Goal: Task Accomplishment & Management: Manage account settings

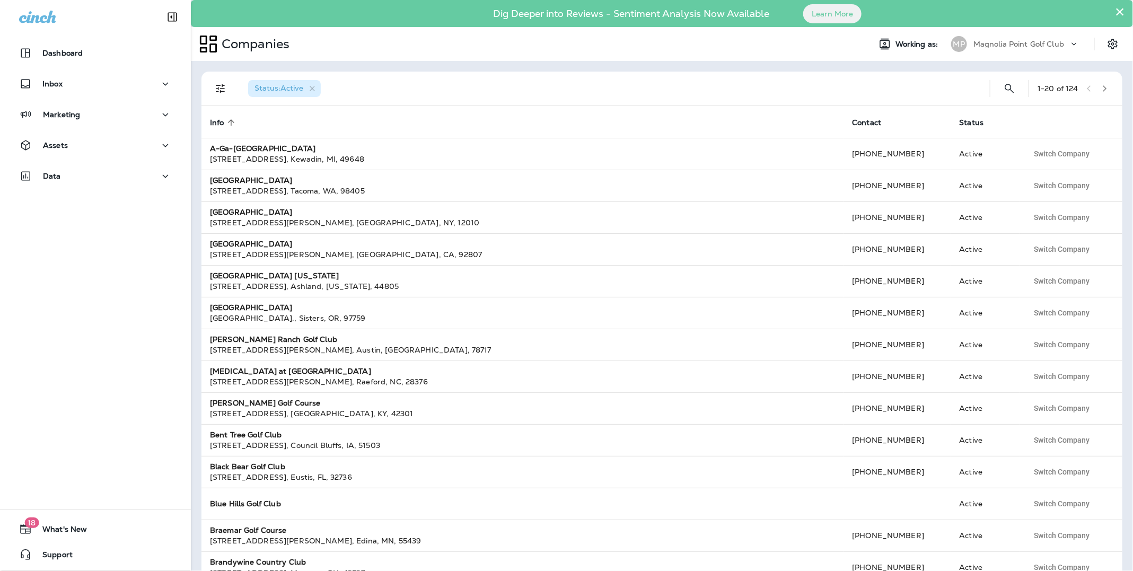
click at [1000, 43] on p "Magnolia Point Golf Club" at bounding box center [1018, 44] width 91 height 8
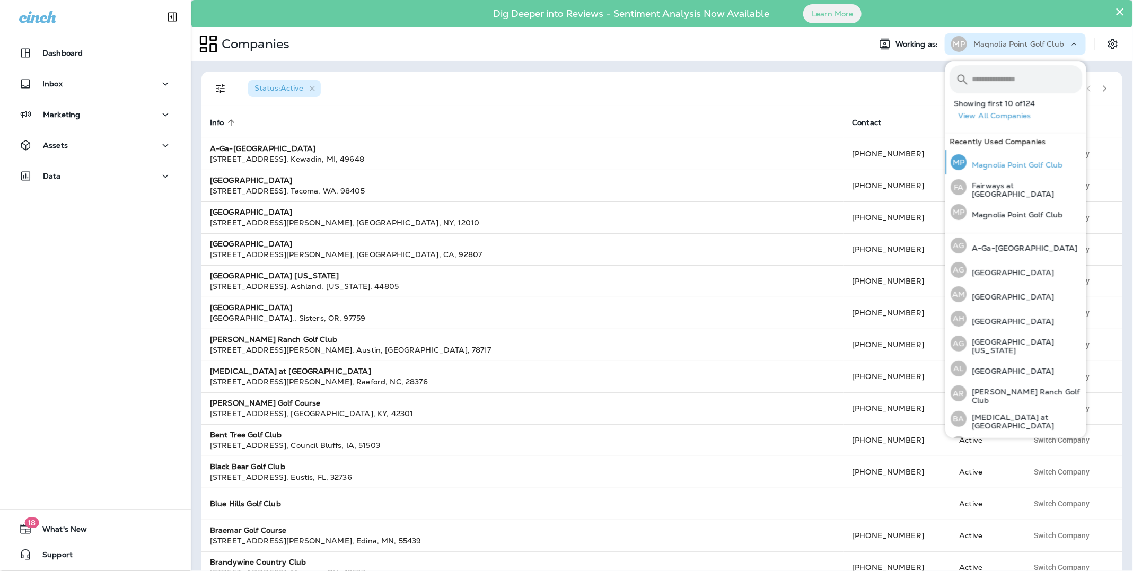
click at [1009, 164] on p "Magnolia Point Golf Club" at bounding box center [1014, 165] width 96 height 8
click at [1025, 166] on p "Magnolia Point Golf Club" at bounding box center [1014, 165] width 96 height 8
click at [1017, 46] on p "Magnolia Point Golf Club" at bounding box center [1018, 44] width 91 height 8
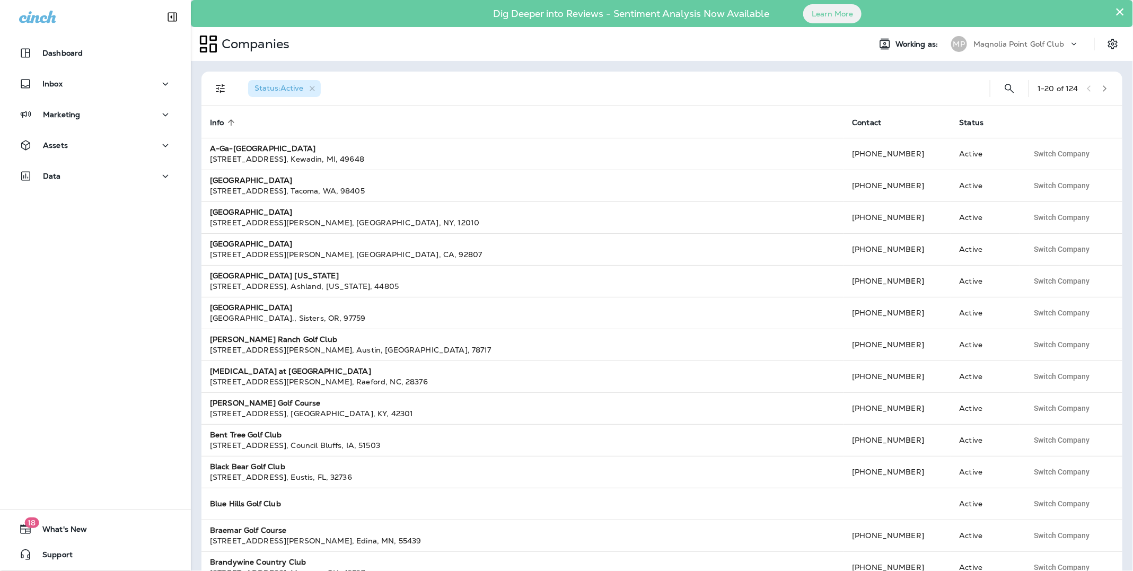
click at [1017, 46] on p "Magnolia Point Golf Club" at bounding box center [1018, 44] width 91 height 8
type input "******"
click at [1017, 118] on p "Magnolia Point Golf Club" at bounding box center [1014, 114] width 96 height 8
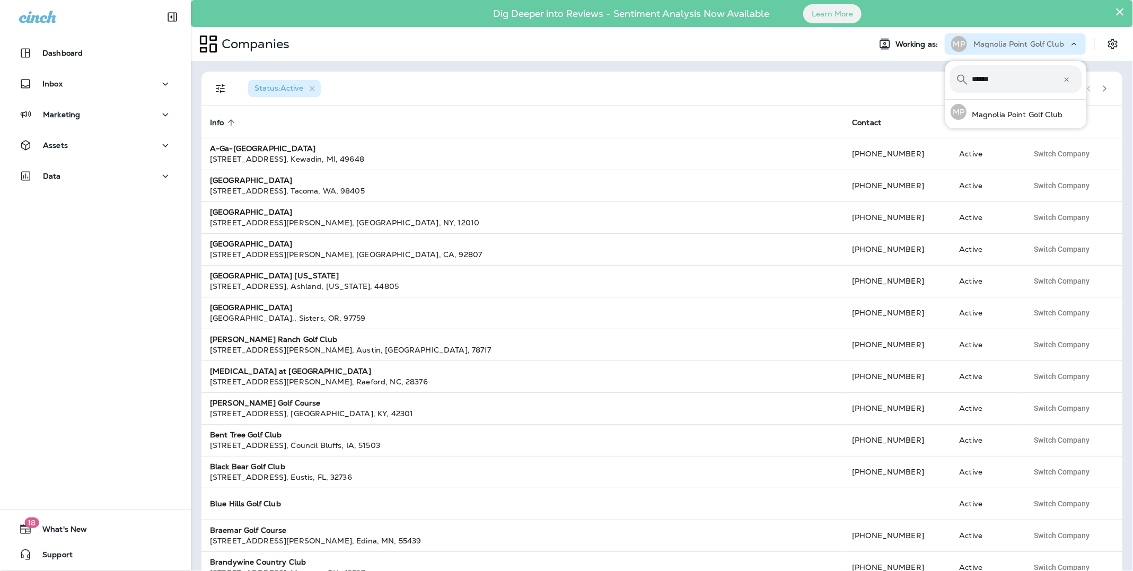
click at [1105, 90] on icon "button" at bounding box center [1104, 88] width 7 height 7
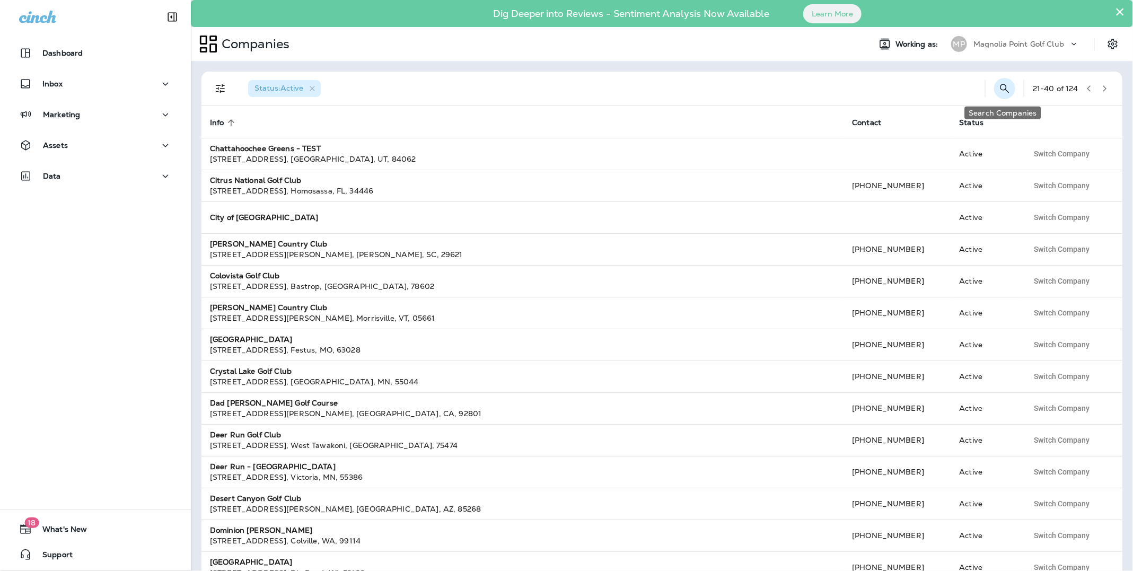
click at [1007, 87] on icon "Search Companies" at bounding box center [1004, 88] width 13 height 13
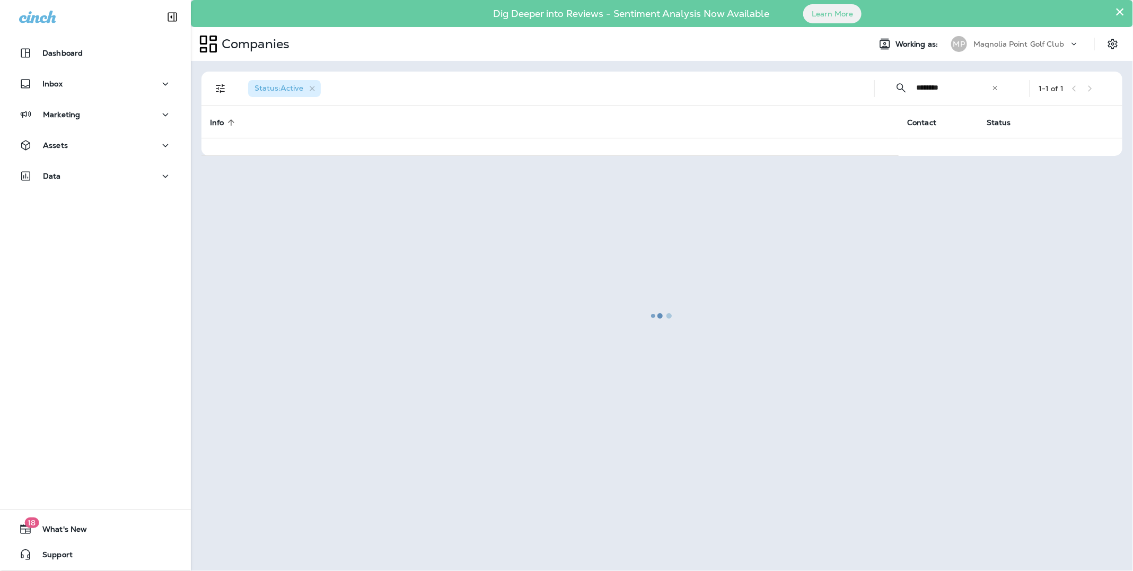
type input "********"
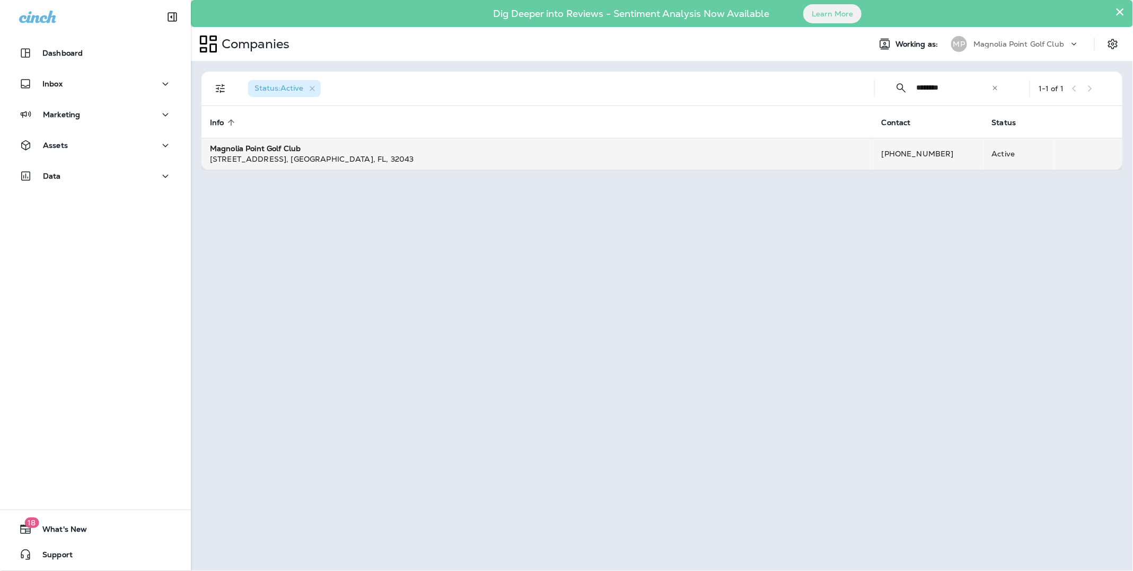
click at [241, 149] on strong "Magnolia Point Golf Club" at bounding box center [255, 149] width 91 height 10
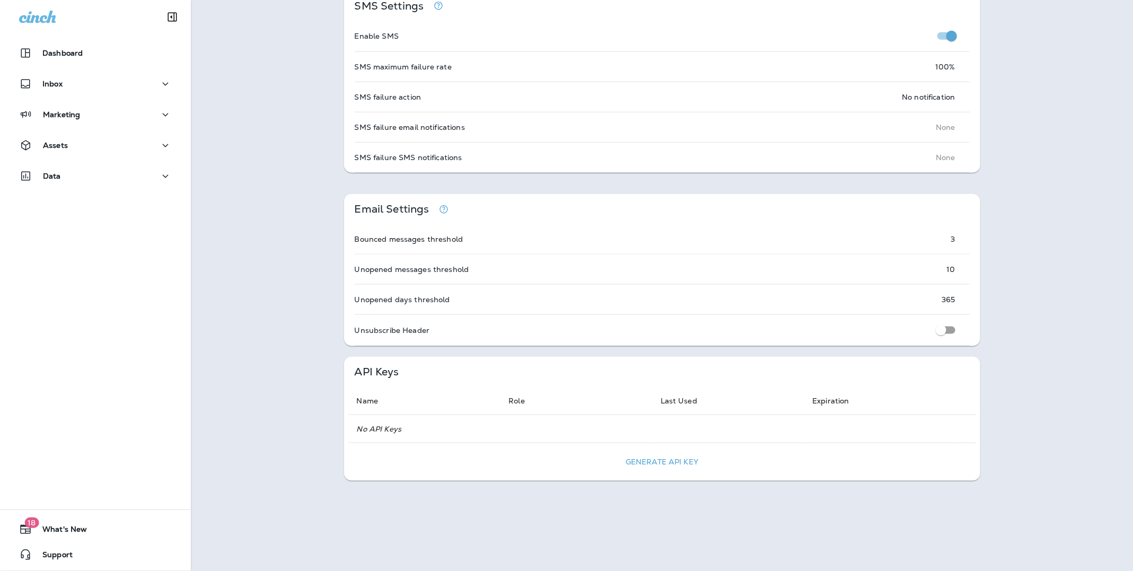
scroll to position [660, 0]
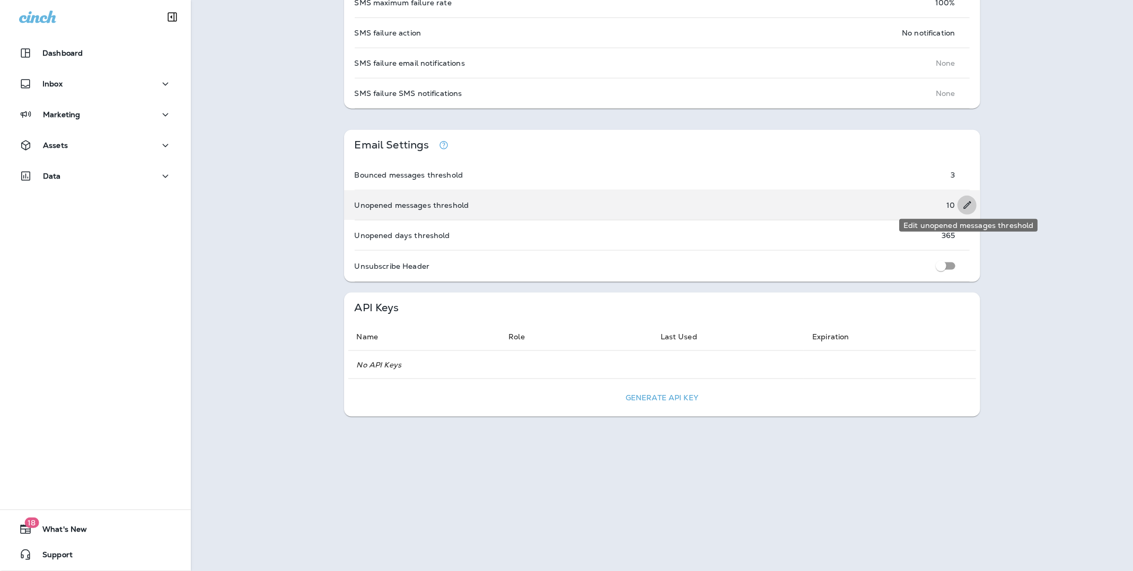
click at [963, 203] on icon "Edit unopened messages threshold" at bounding box center [967, 205] width 11 height 11
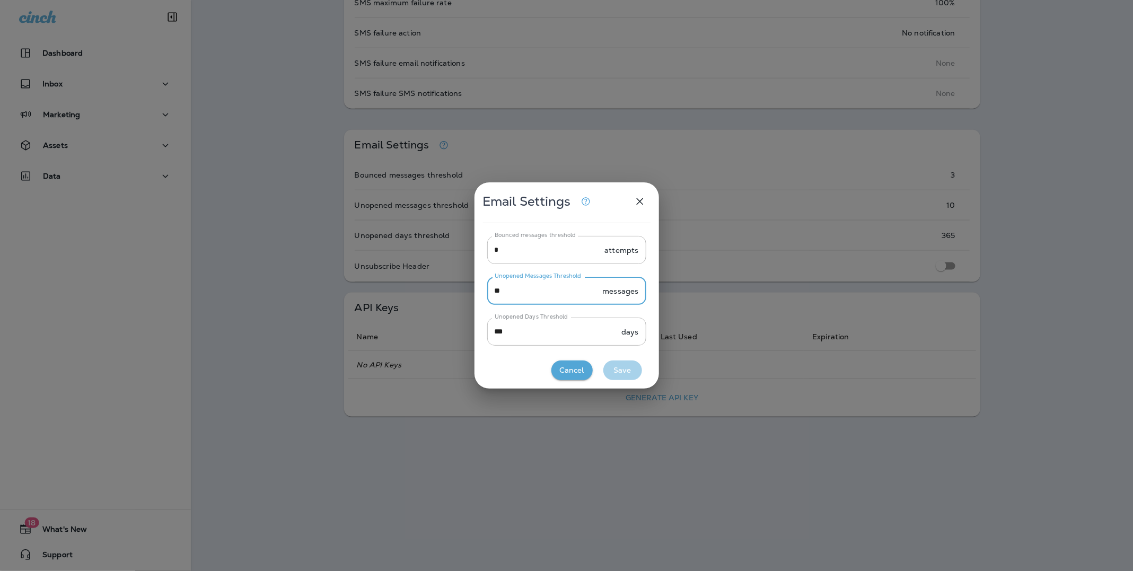
drag, startPoint x: 517, startPoint y: 293, endPoint x: 478, endPoint y: 293, distance: 38.7
click at [478, 293] on div "Bounced messages threshold * attempts Bounced messages threshold Unopened Messa…" at bounding box center [566, 294] width 184 height 125
type input "**"
click at [621, 373] on button "Save" at bounding box center [622, 370] width 39 height 20
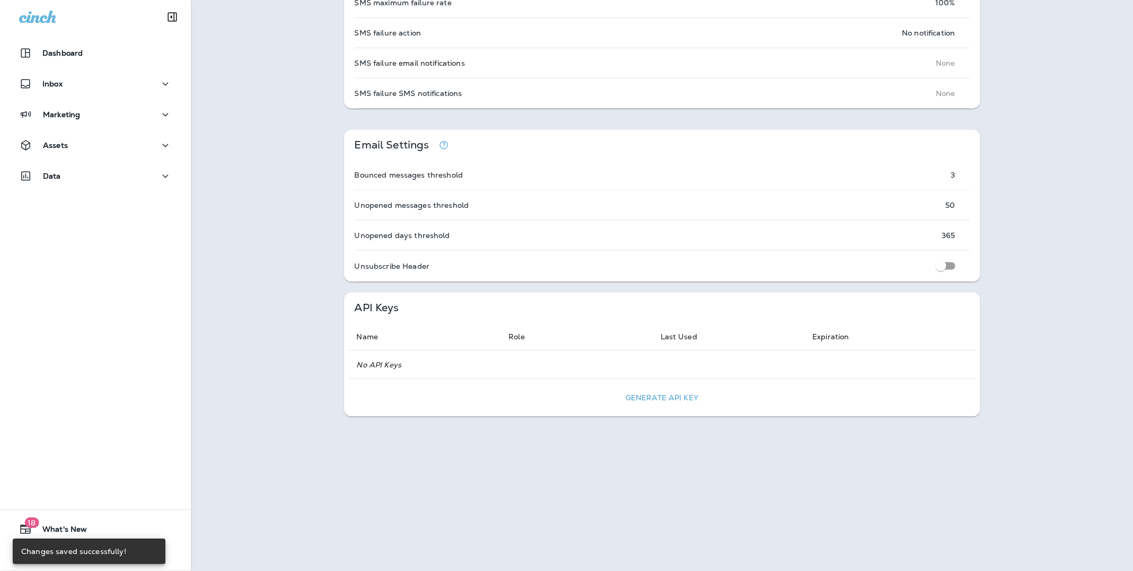
click at [1051, 244] on div "Company info Address [STREET_ADDRESS] Phone [PHONE_NUMBER] Mailer return addres…" at bounding box center [662, 1] width 942 height 1148
click at [1072, 232] on div "Company info Address [STREET_ADDRESS] Phone [PHONE_NUMBER] Mailer return addres…" at bounding box center [662, 1] width 942 height 1148
click at [1059, 192] on div "Company info Address [STREET_ADDRESS] Phone [PHONE_NUMBER] Mailer return addres…" at bounding box center [662, 1] width 942 height 1148
click at [1034, 162] on div "Company info Address [STREET_ADDRESS] Phone [PHONE_NUMBER] Mailer return addres…" at bounding box center [662, 1] width 942 height 1148
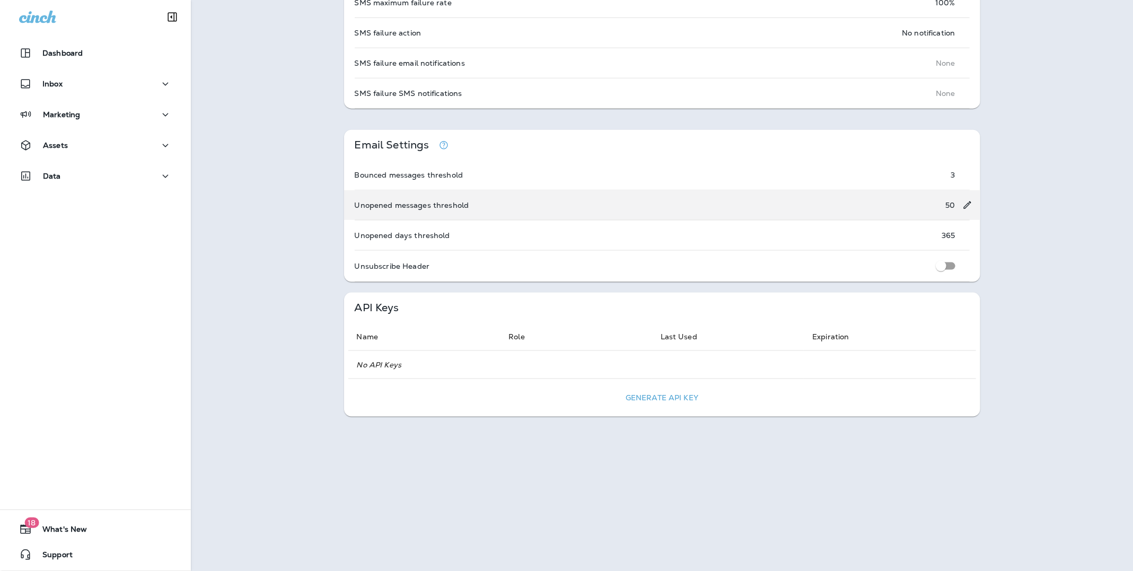
scroll to position [0, 0]
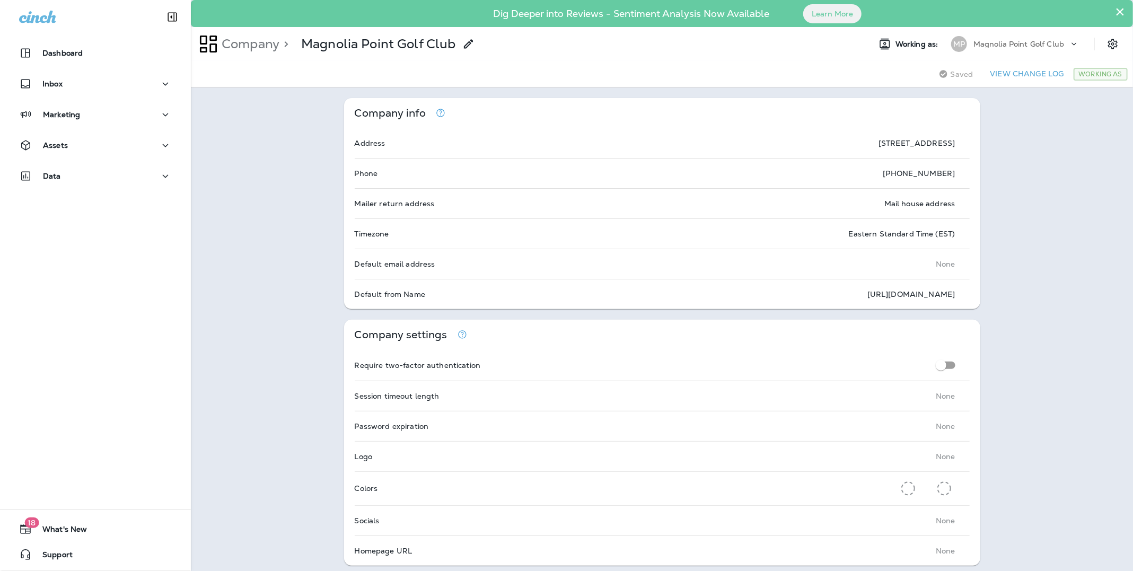
click at [49, 23] on div at bounding box center [95, 16] width 191 height 32
click at [34, 19] on icon at bounding box center [37, 17] width 37 height 12
click at [54, 51] on p "Dashboard" at bounding box center [62, 53] width 40 height 8
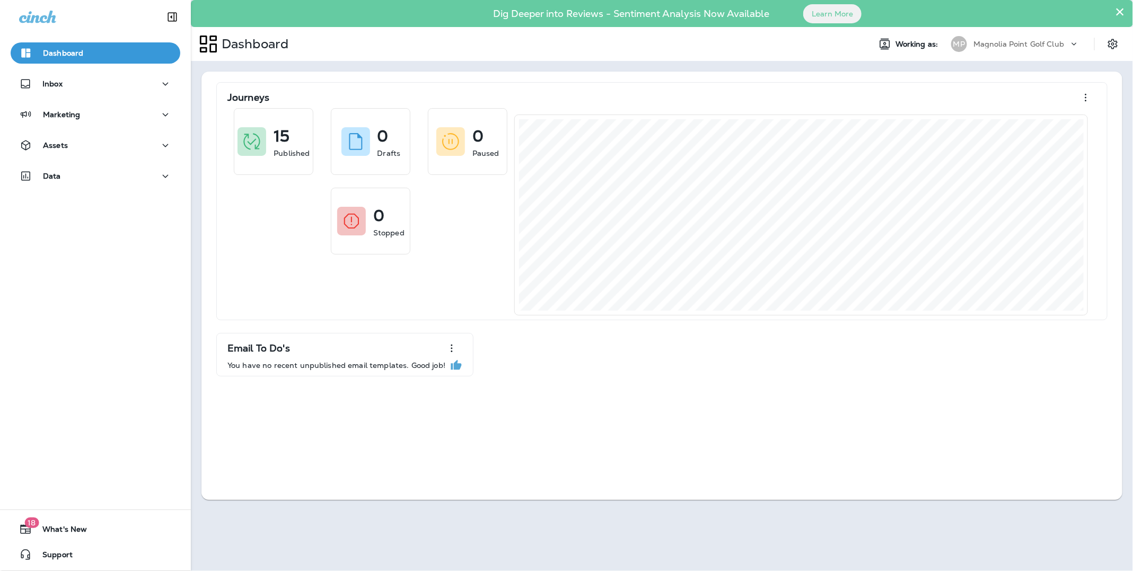
click at [411, 514] on div "× Dig Deeper into Reviews - Sentiment Analysis Now Available Learn More Dashboa…" at bounding box center [662, 285] width 942 height 571
